Goal: Transaction & Acquisition: Purchase product/service

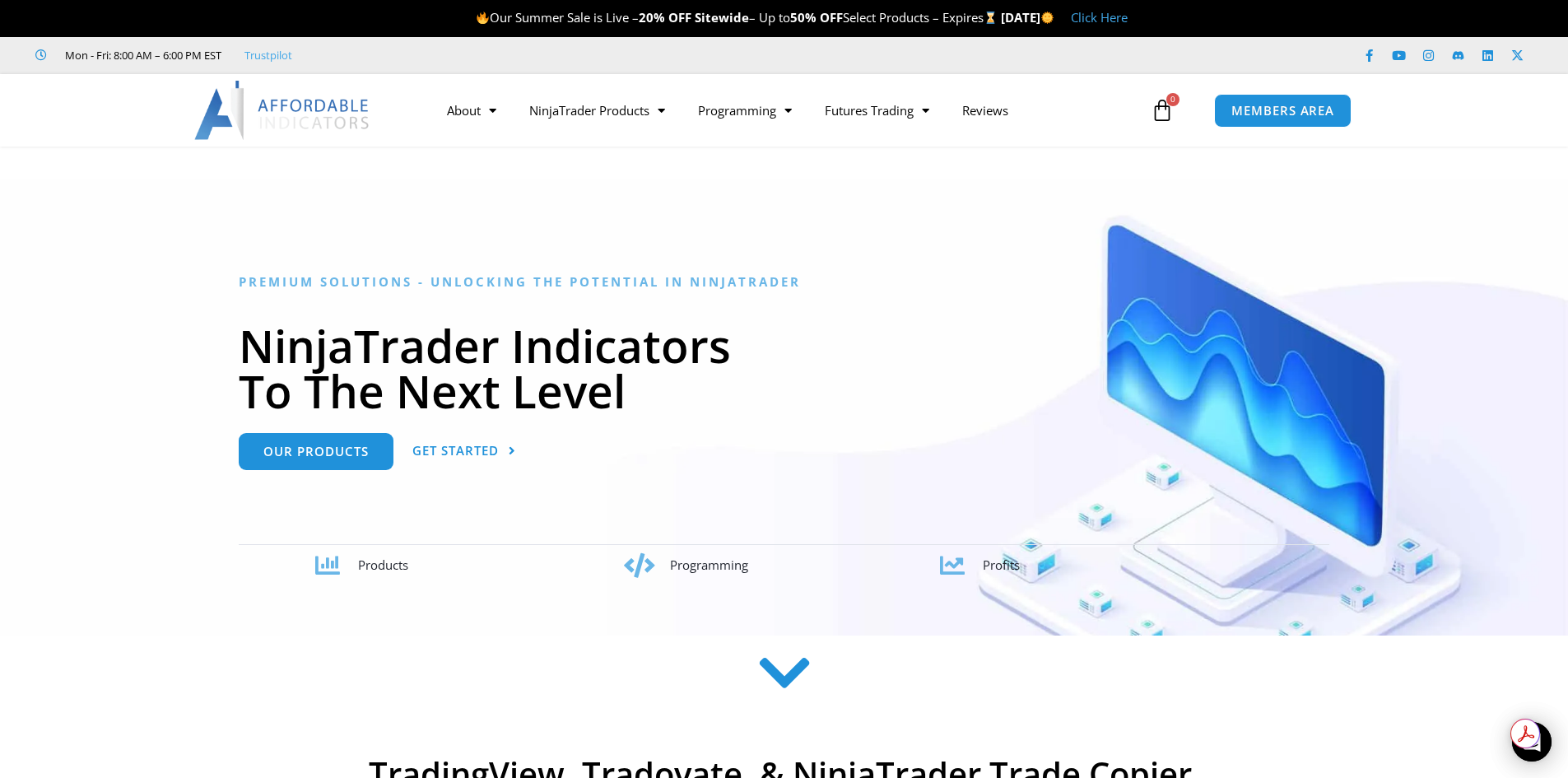
click at [1128, 18] on link "Click Here" at bounding box center [1099, 17] width 57 height 17
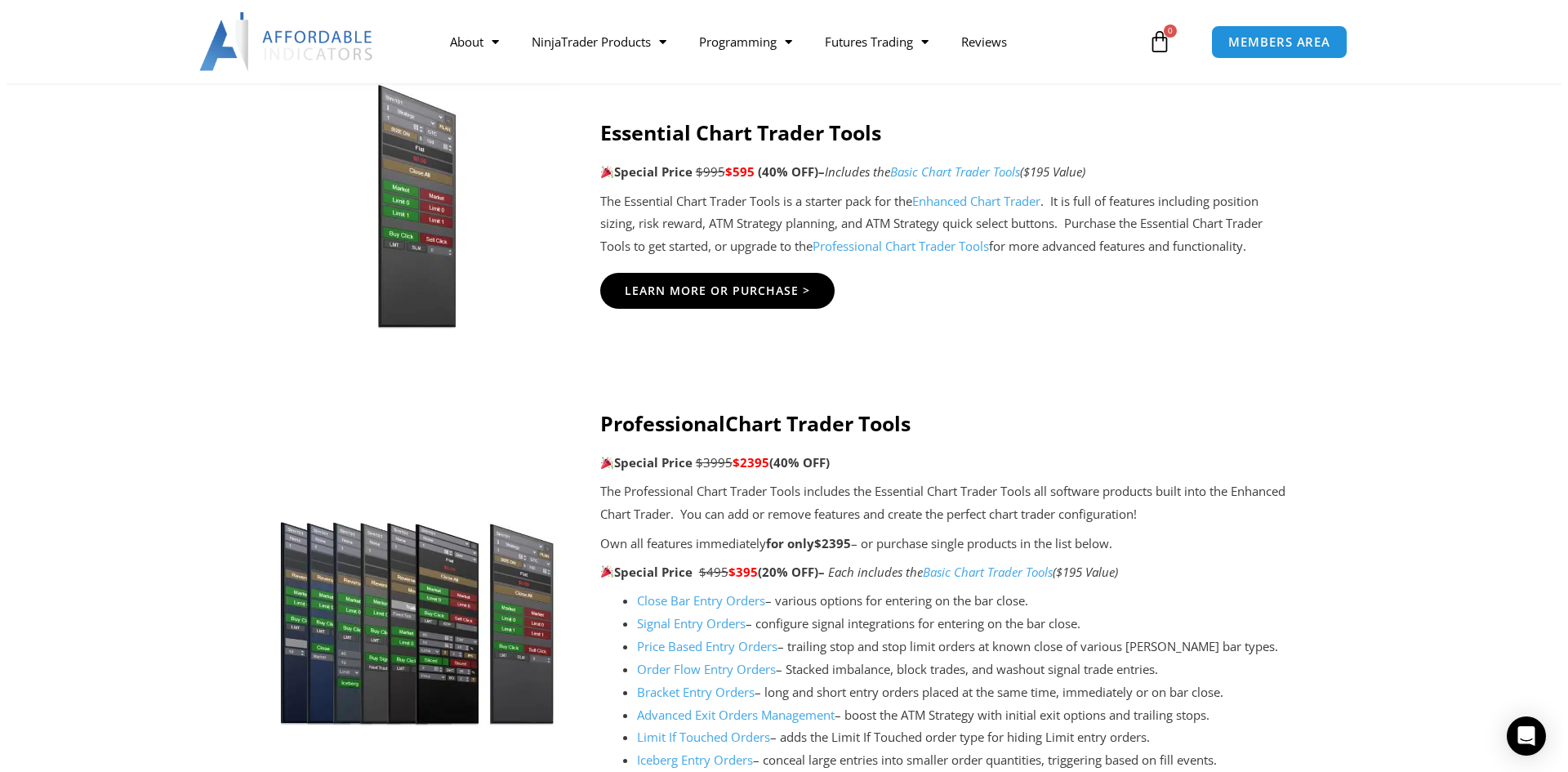
scroll to position [1144, 0]
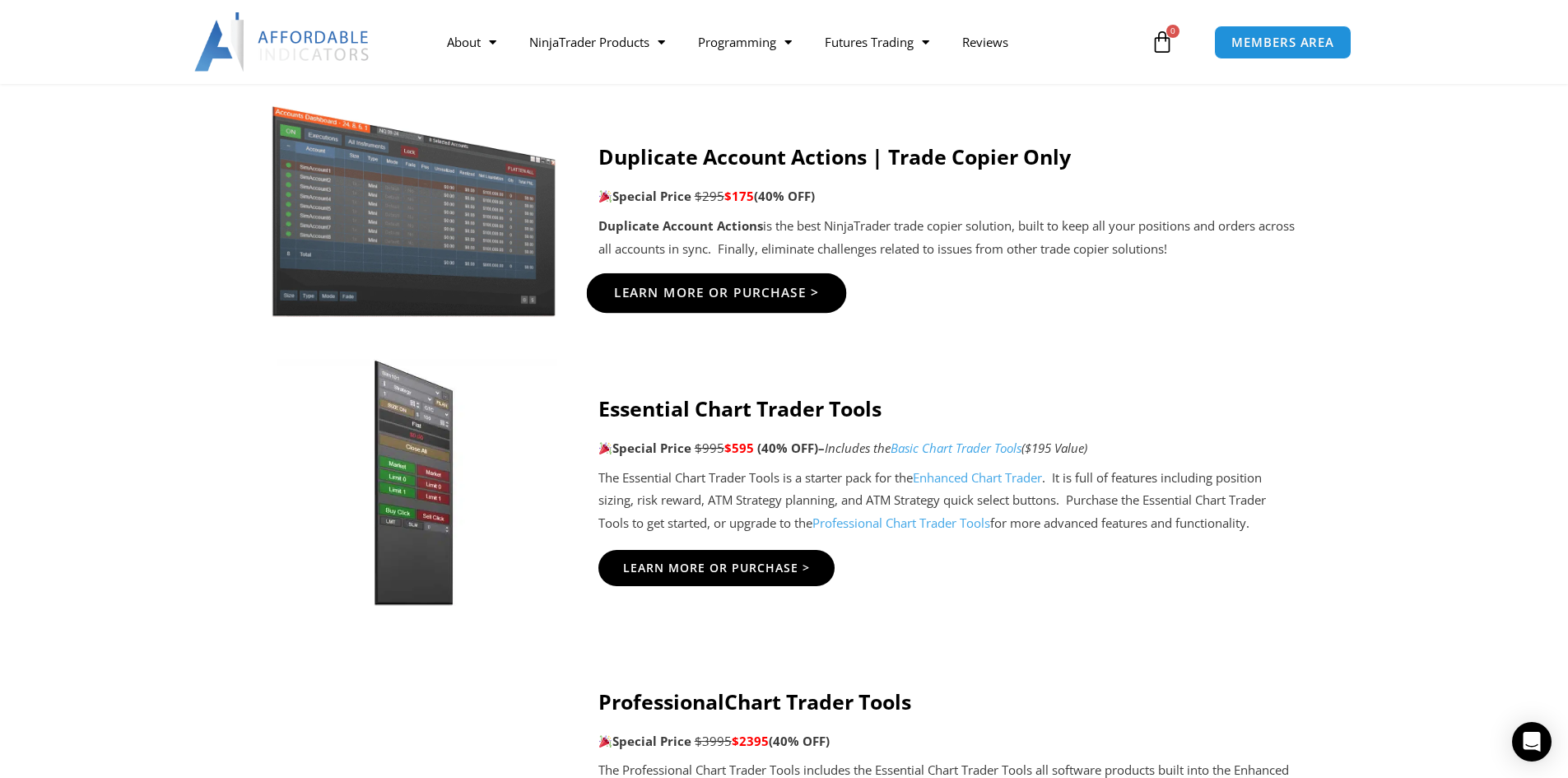
click at [760, 277] on link "Learn More Or Purchase >" at bounding box center [715, 293] width 260 height 40
